Goal: Task Accomplishment & Management: Manage account settings

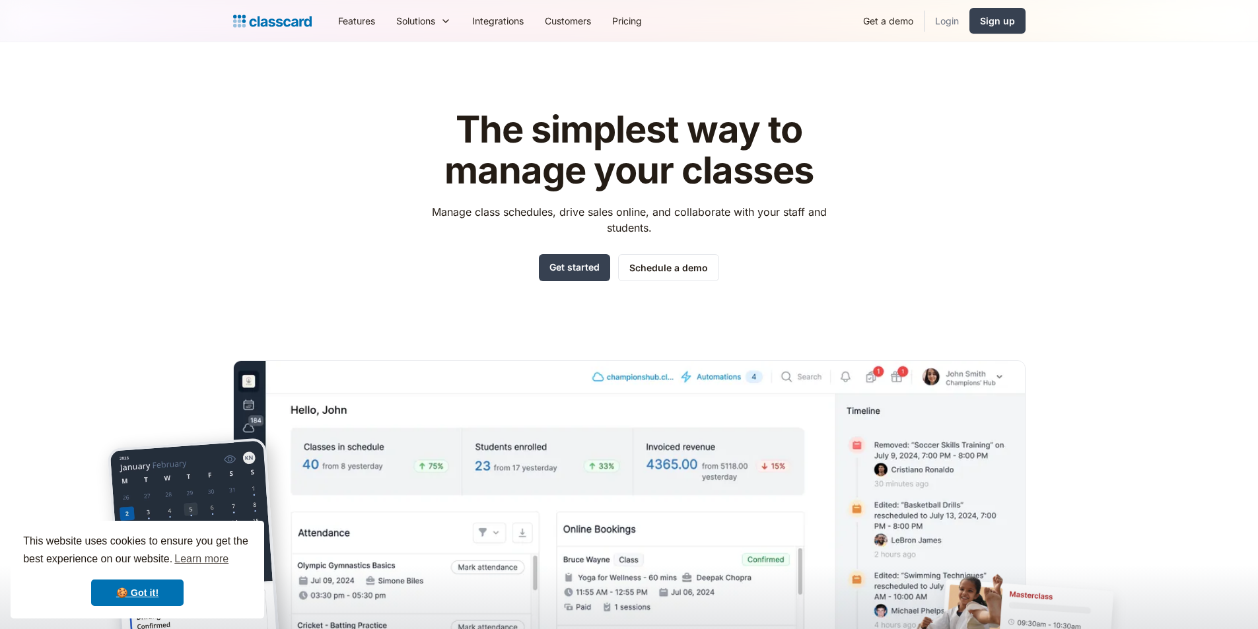
click at [950, 22] on link "Login" at bounding box center [947, 21] width 45 height 30
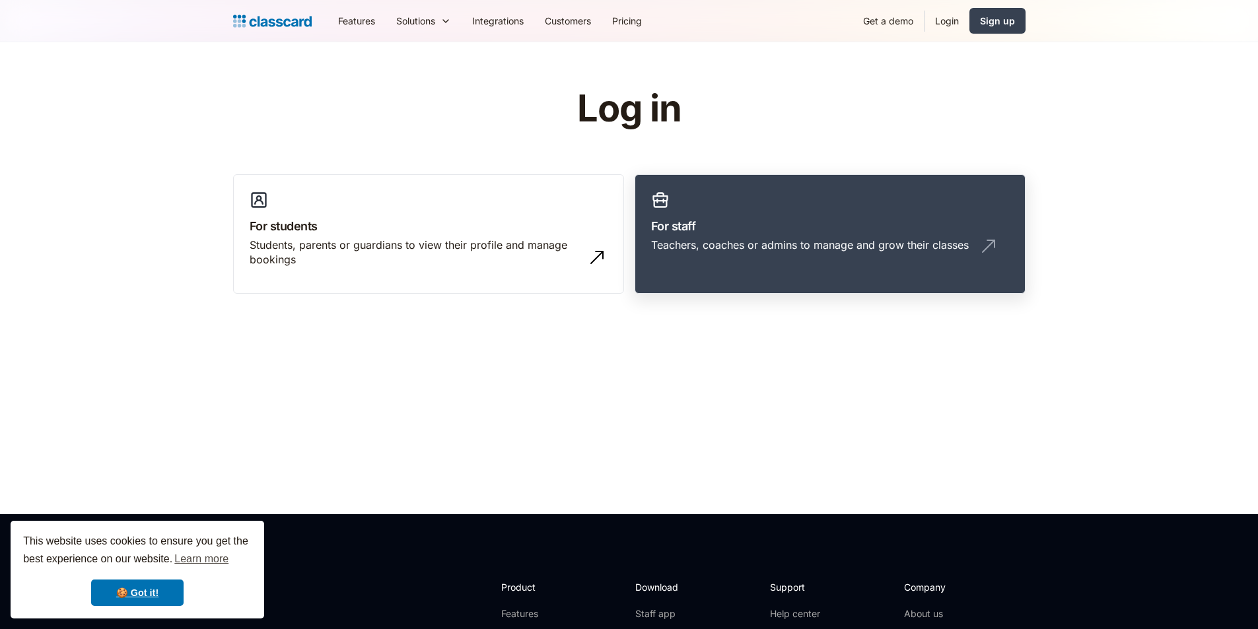
click at [994, 250] on img at bounding box center [988, 246] width 21 height 21
